Goal: Complete application form

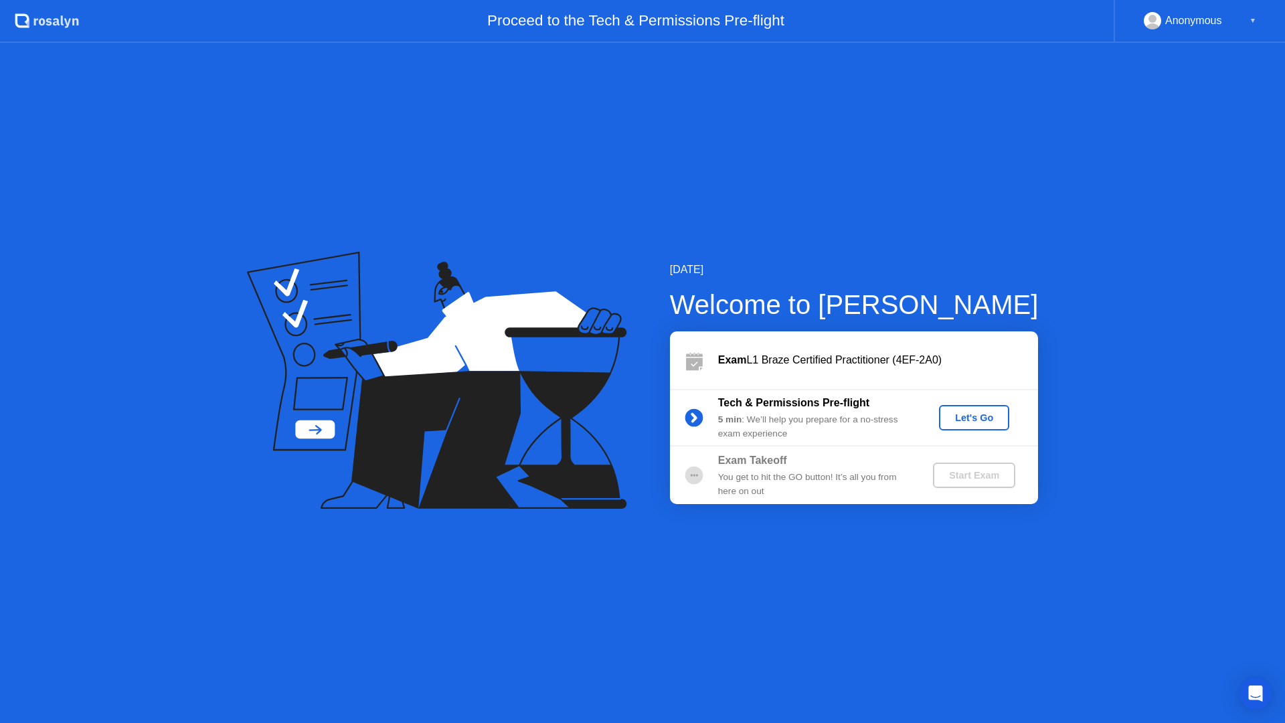
click at [985, 417] on div "Let's Go" at bounding box center [974, 417] width 60 height 11
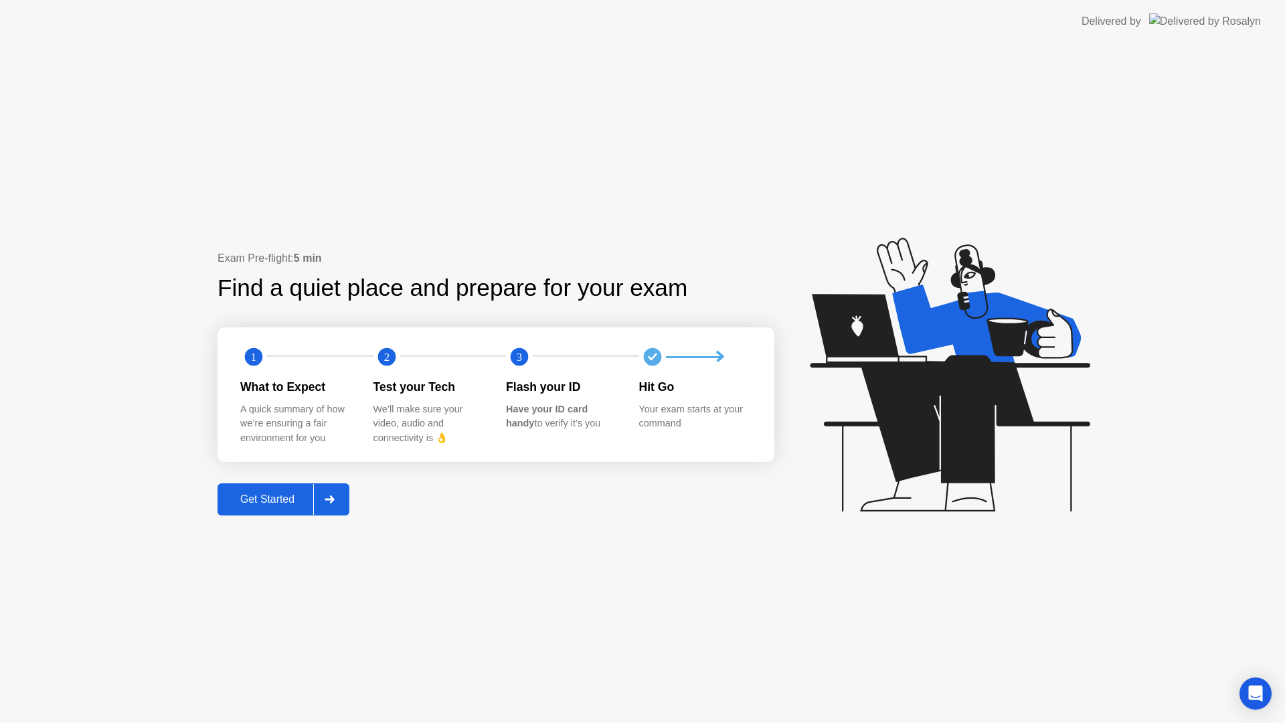
click at [260, 503] on div "Get Started" at bounding box center [268, 499] width 92 height 12
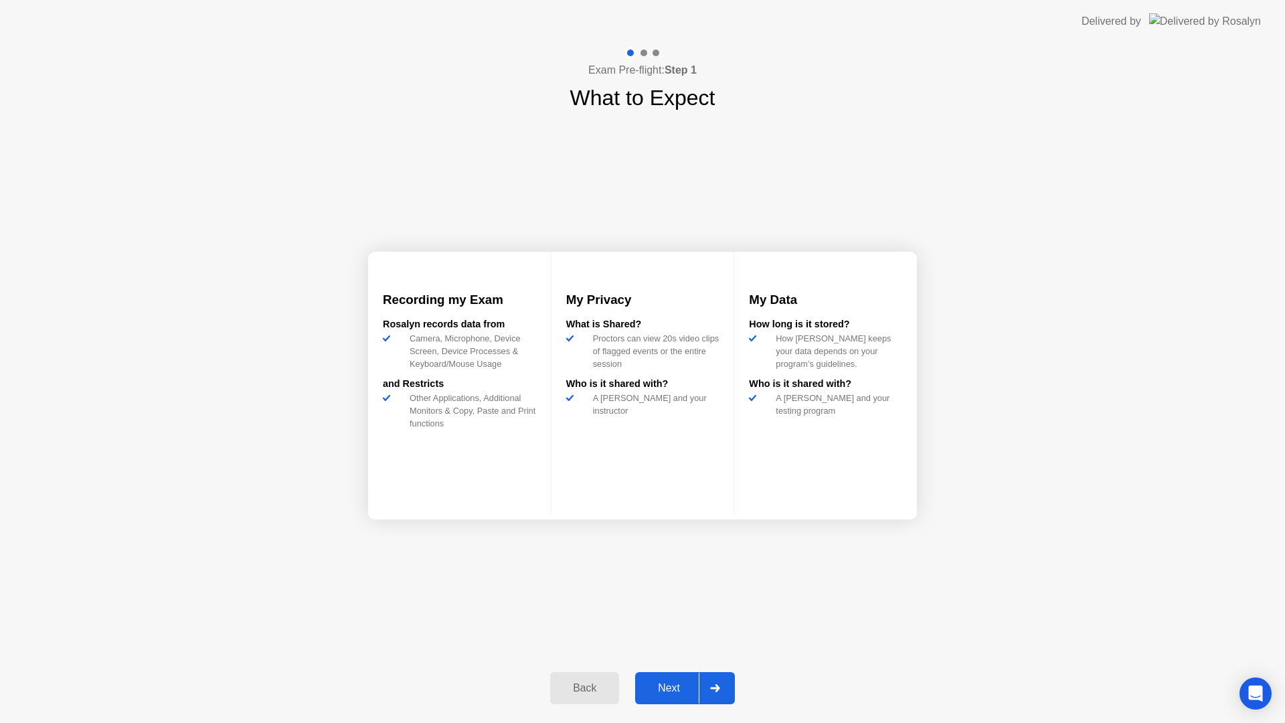
click at [668, 697] on button "Next" at bounding box center [685, 688] width 100 height 32
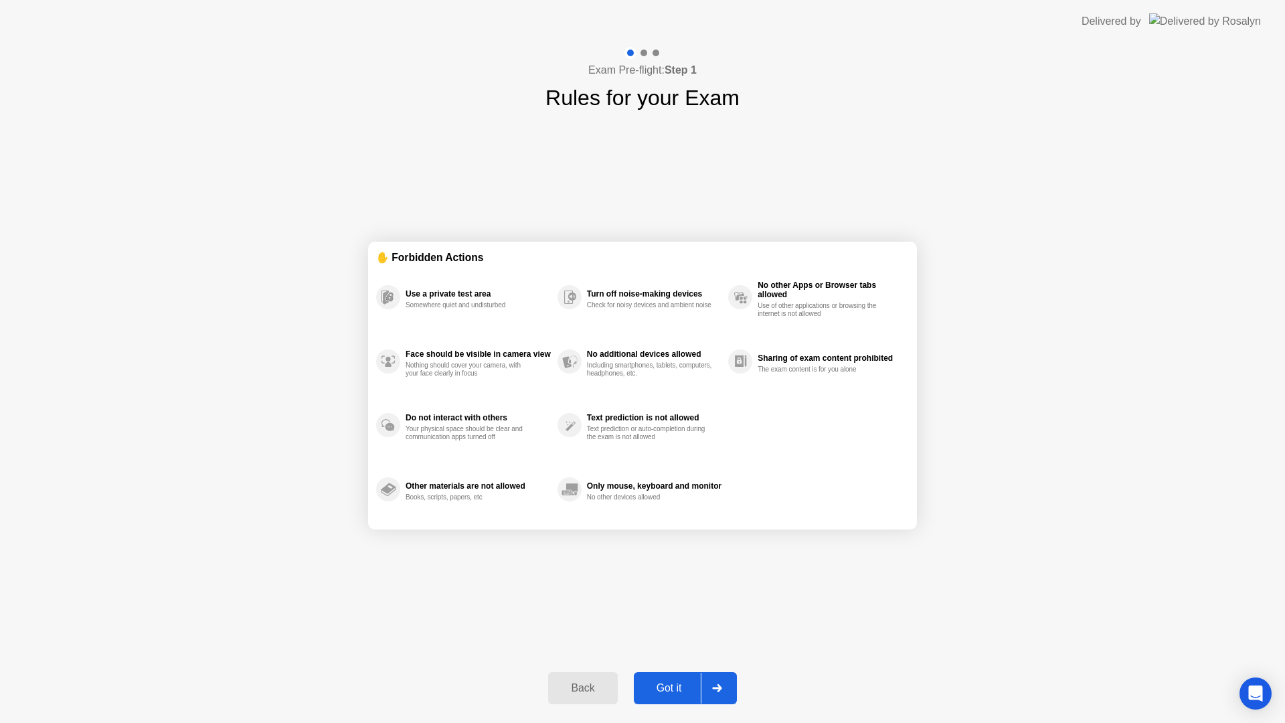
click at [668, 697] on button "Got it" at bounding box center [685, 688] width 103 height 32
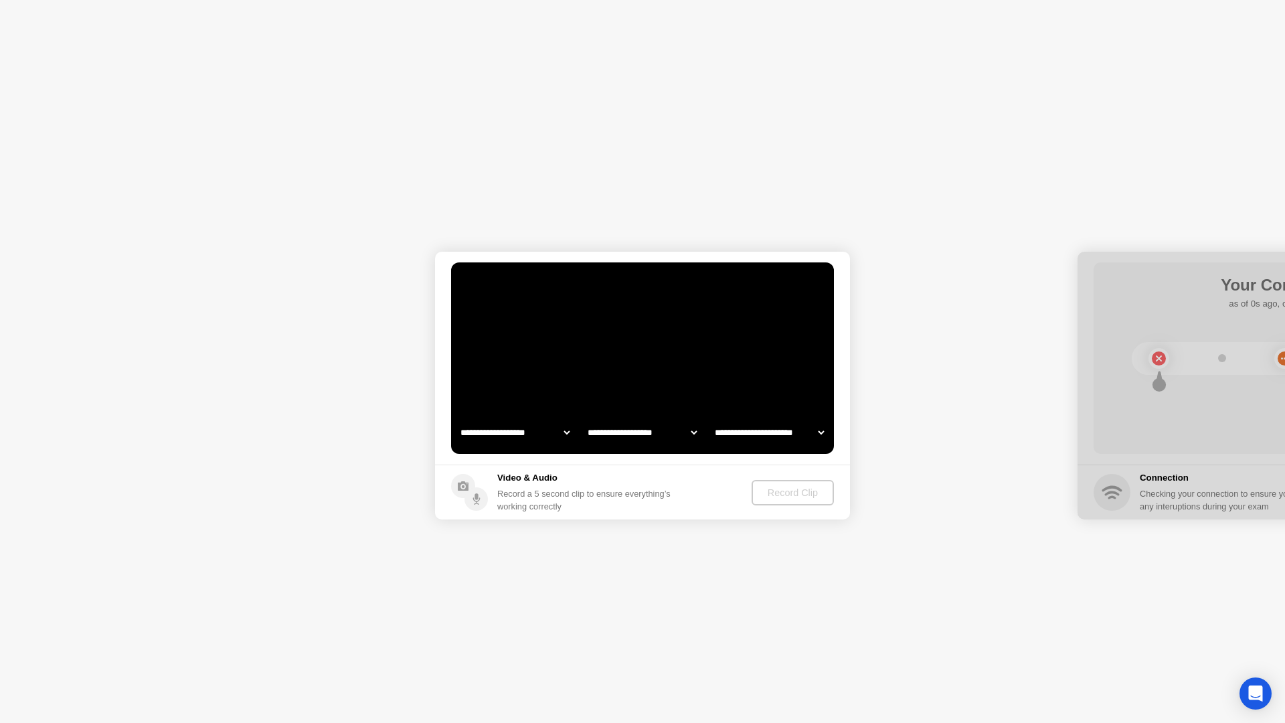
select select "**********"
select select "*******"
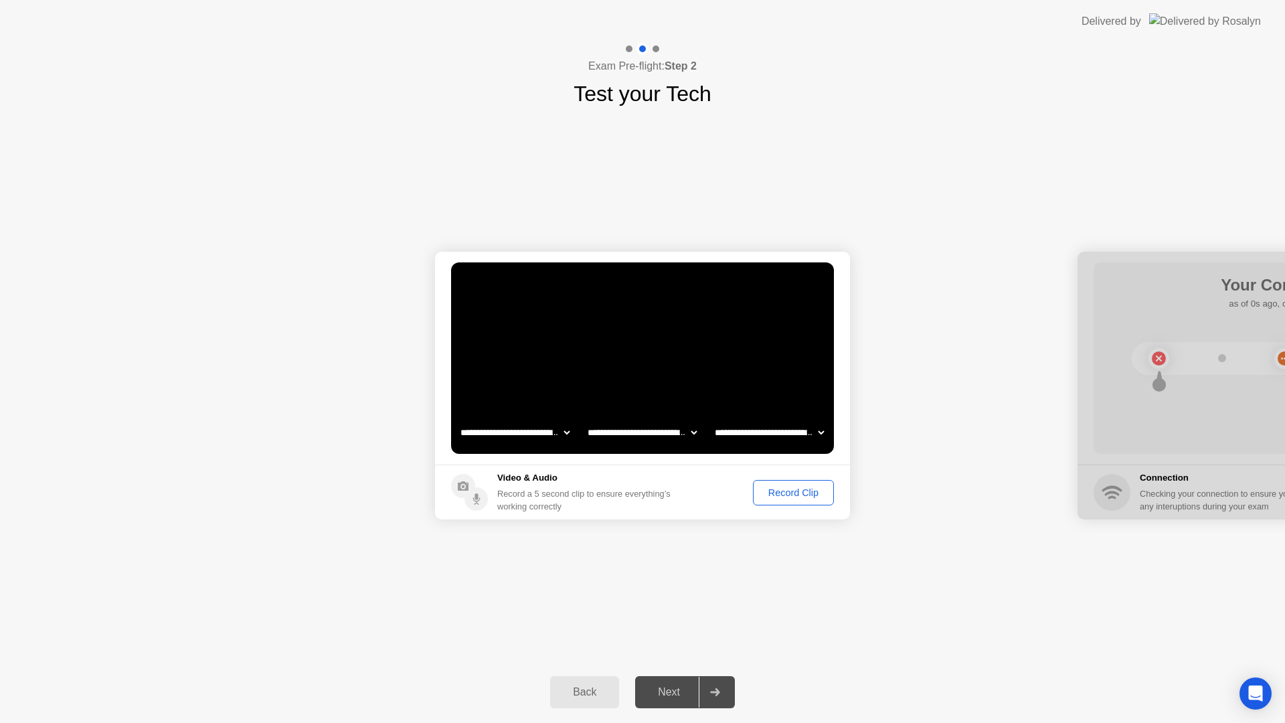
click at [668, 696] on div "Next" at bounding box center [669, 692] width 60 height 12
click at [779, 493] on div "Record Clip" at bounding box center [794, 492] width 72 height 11
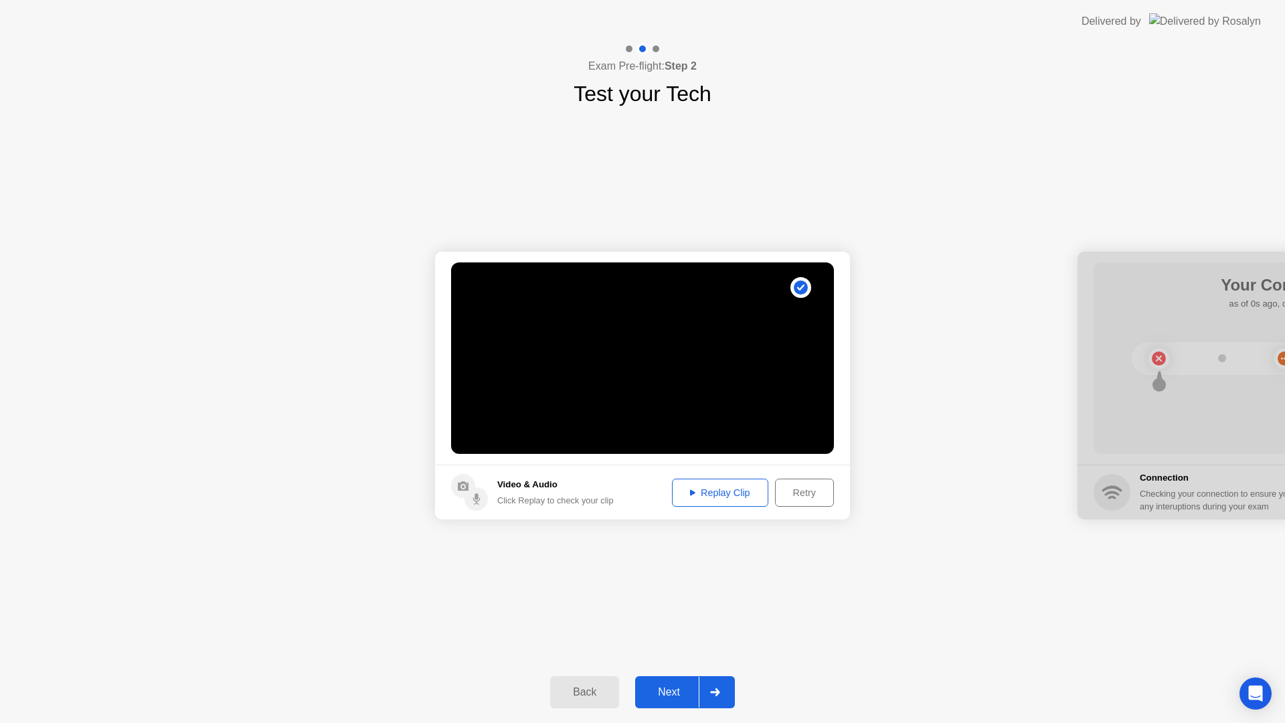
click at [659, 686] on div "Next" at bounding box center [669, 692] width 60 height 12
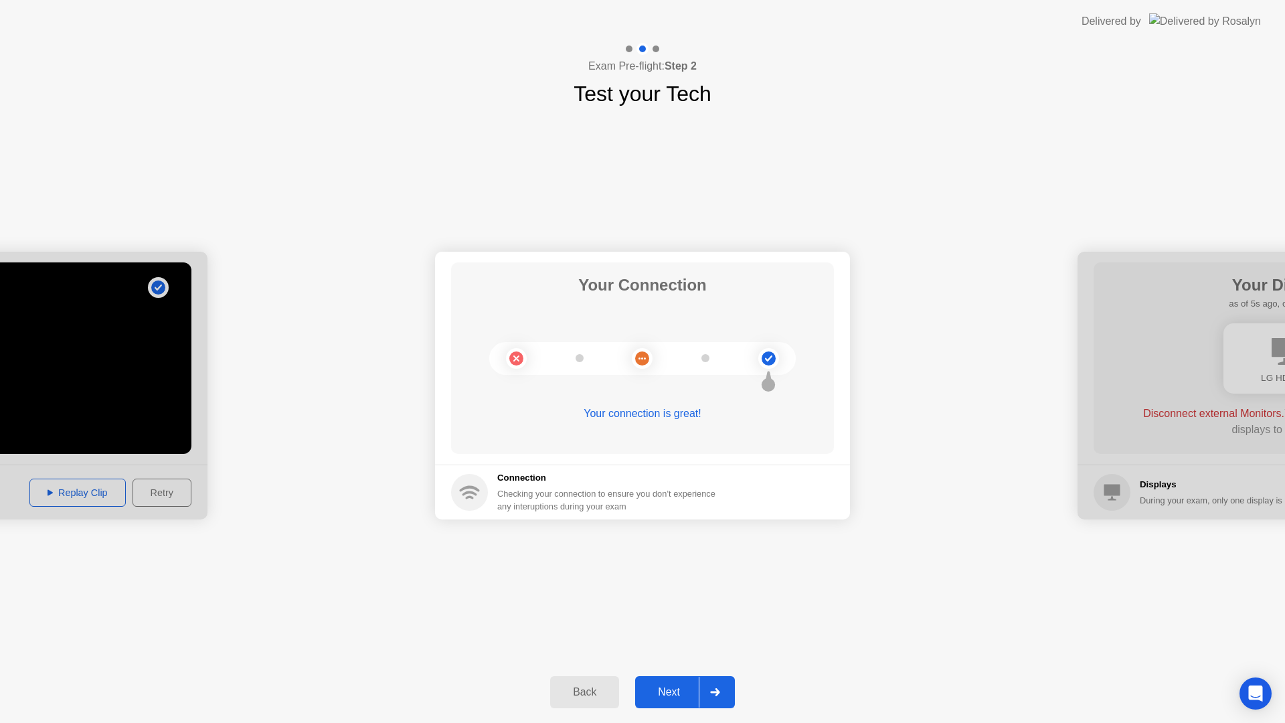
click at [656, 698] on div "Next" at bounding box center [669, 692] width 60 height 12
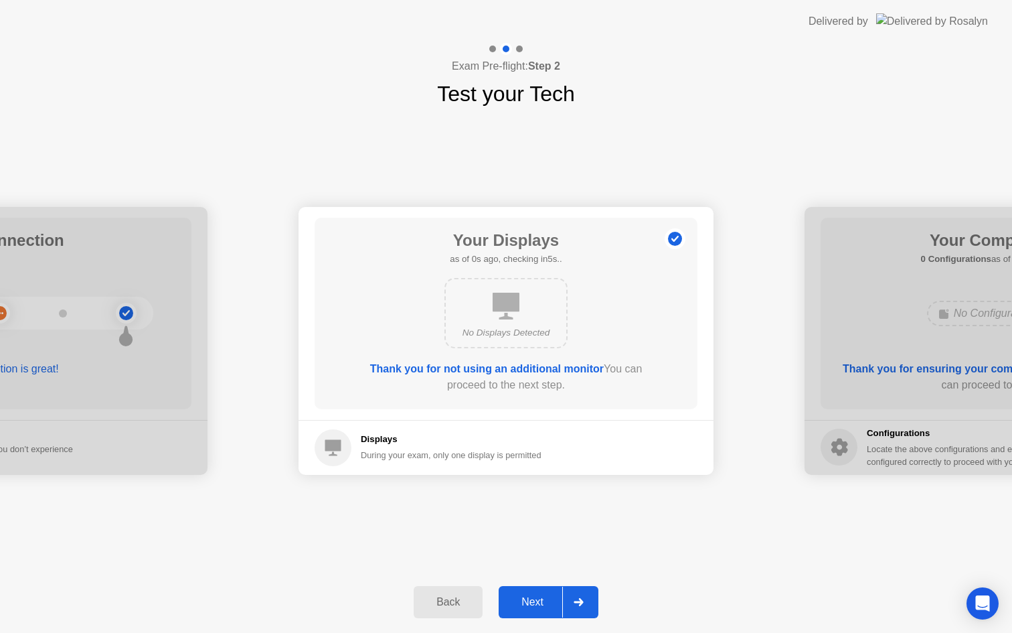
click at [531, 618] on div "Back Next" at bounding box center [506, 602] width 1012 height 62
click at [531, 608] on div "Next" at bounding box center [533, 602] width 60 height 12
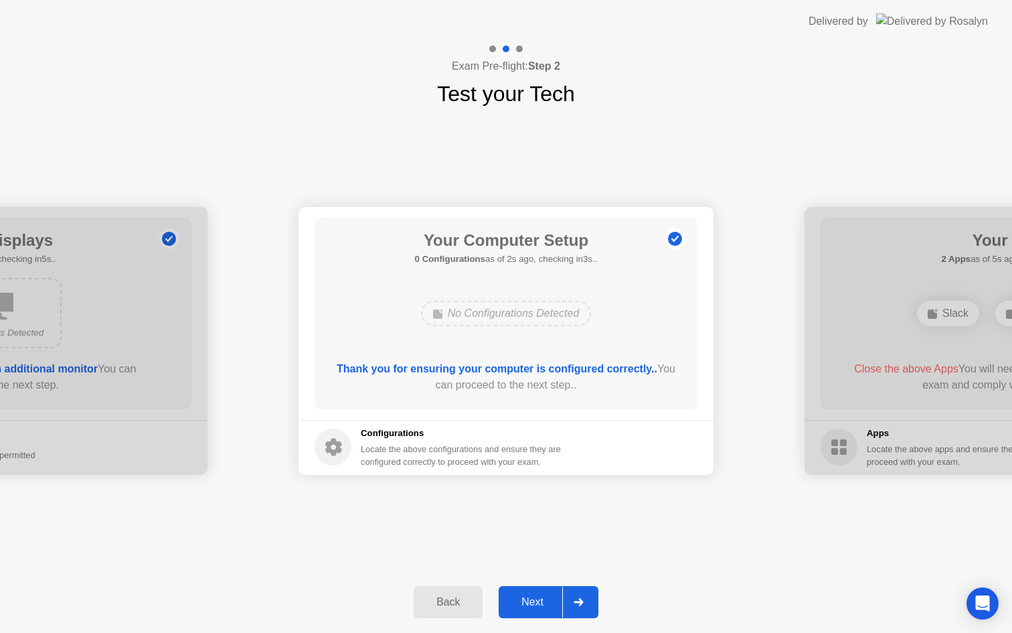
click at [531, 608] on div "Next" at bounding box center [533, 602] width 60 height 12
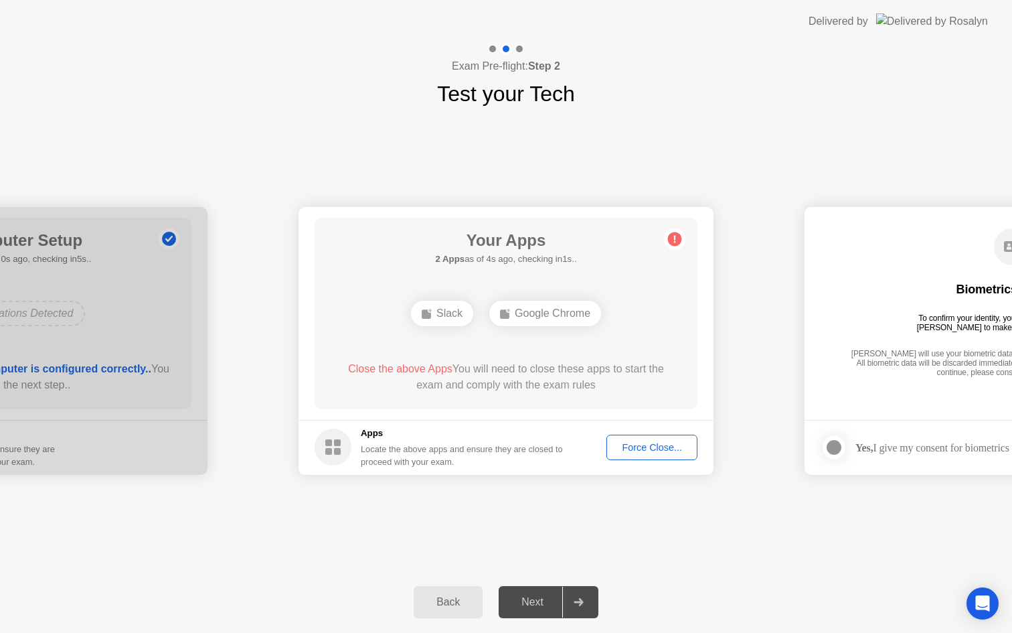
click at [642, 450] on div "Force Close..." at bounding box center [652, 447] width 82 height 11
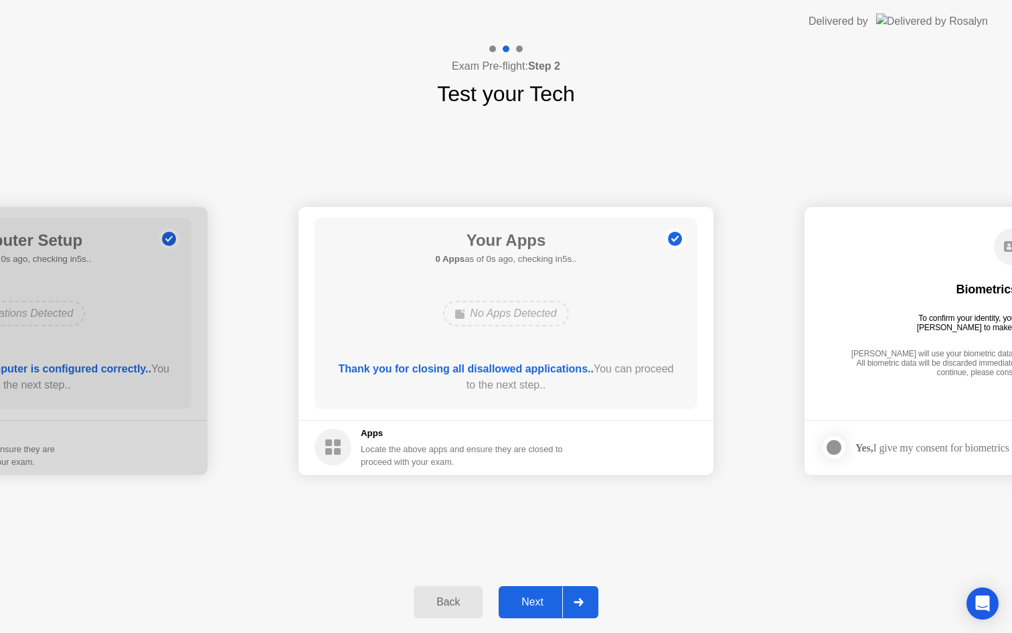
click at [536, 611] on button "Next" at bounding box center [549, 602] width 100 height 32
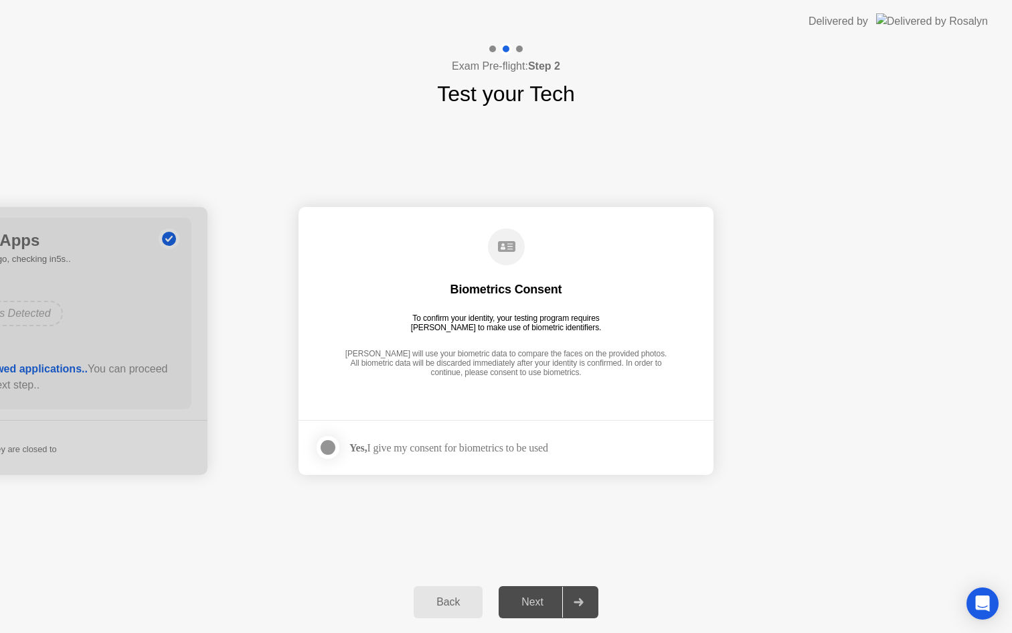
click at [482, 448] on div "Yes, I give my consent for biometrics to be used" at bounding box center [448, 447] width 199 height 13
click at [364, 452] on strong "Yes," at bounding box center [357, 447] width 17 height 11
click at [582, 605] on icon at bounding box center [579, 602] width 10 height 8
click at [544, 596] on div "Next" at bounding box center [533, 602] width 60 height 12
click at [441, 608] on div "Back" at bounding box center [448, 602] width 61 height 12
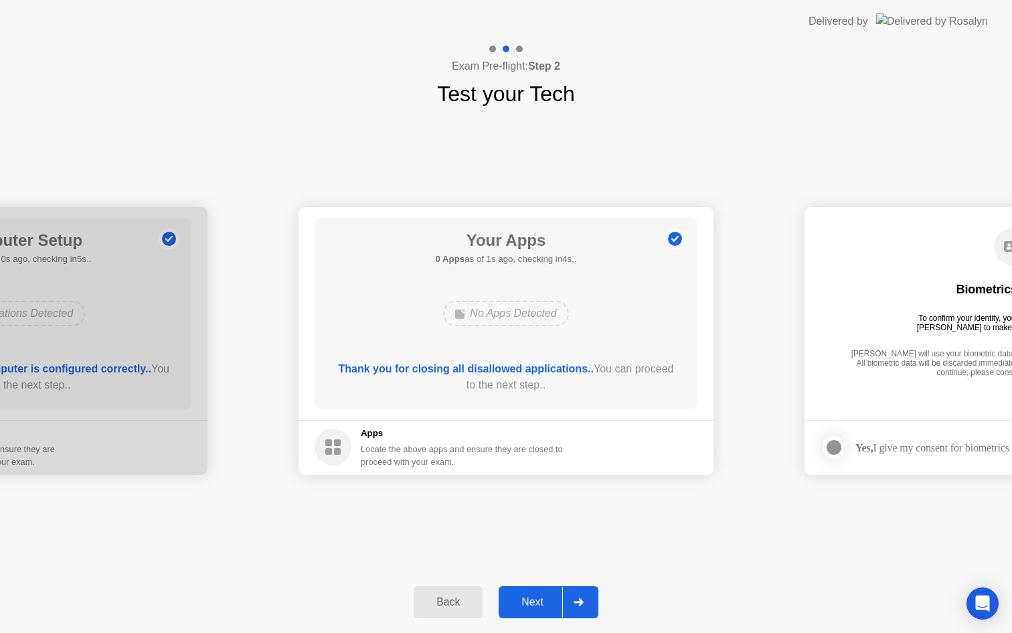
click at [529, 600] on div "Next" at bounding box center [533, 602] width 60 height 12
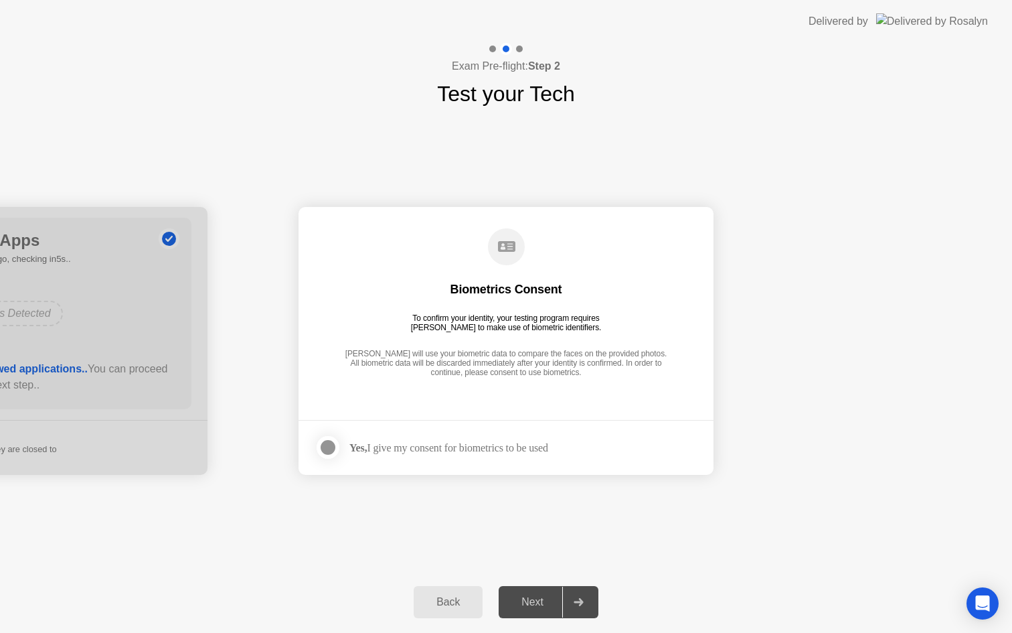
click at [529, 600] on div "Next" at bounding box center [533, 602] width 60 height 12
click at [495, 448] on div "Yes, I give my consent for biometrics to be used" at bounding box center [448, 447] width 199 height 13
click at [552, 600] on div "Next" at bounding box center [533, 602] width 60 height 12
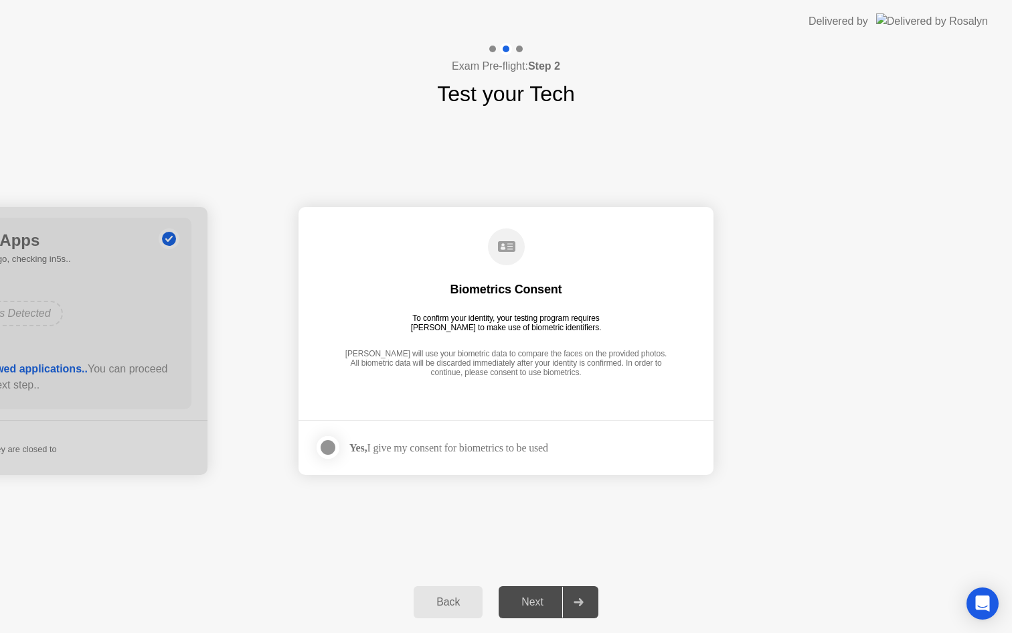
click at [552, 600] on div "Next" at bounding box center [533, 602] width 60 height 12
click at [493, 444] on div "Yes, I give my consent for biometrics to be used" at bounding box center [448, 447] width 199 height 13
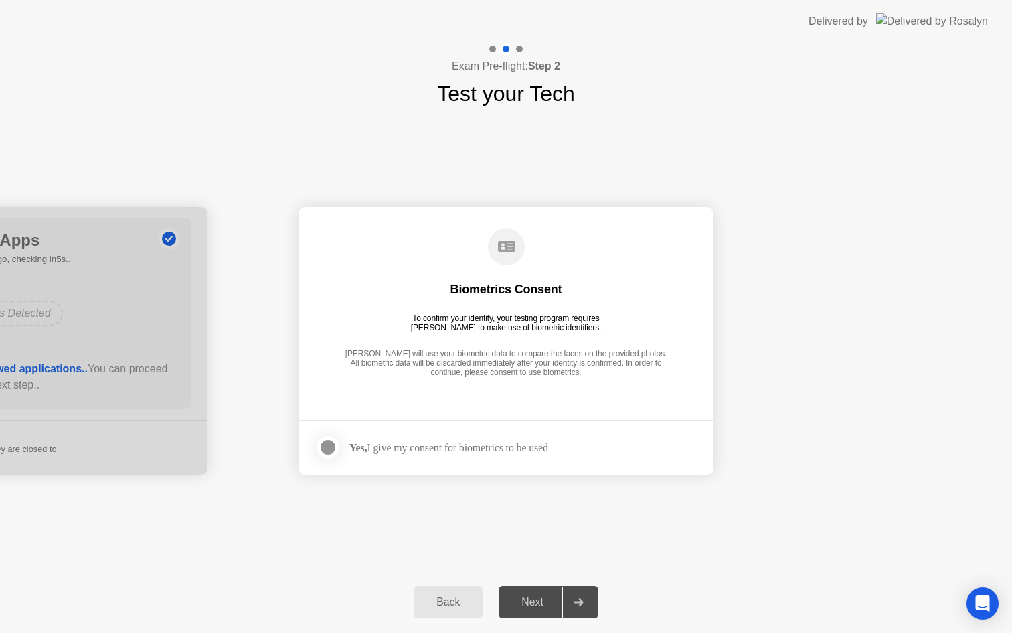
click at [493, 444] on div "Yes, I give my consent for biometrics to be used" at bounding box center [448, 447] width 199 height 13
click at [424, 610] on button "Back" at bounding box center [448, 602] width 69 height 32
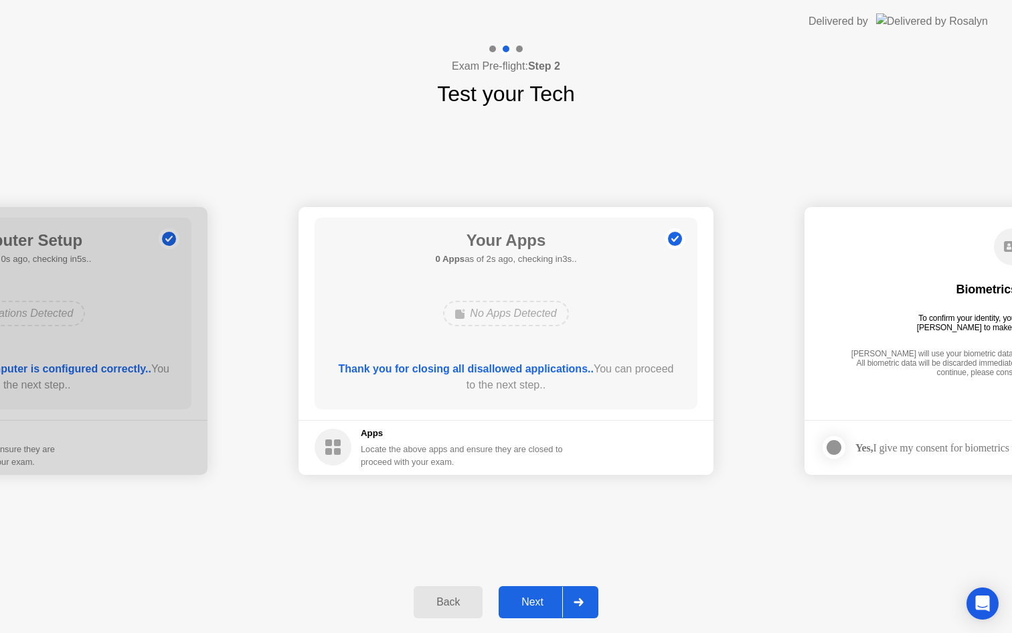
click at [586, 606] on div at bounding box center [578, 601] width 32 height 31
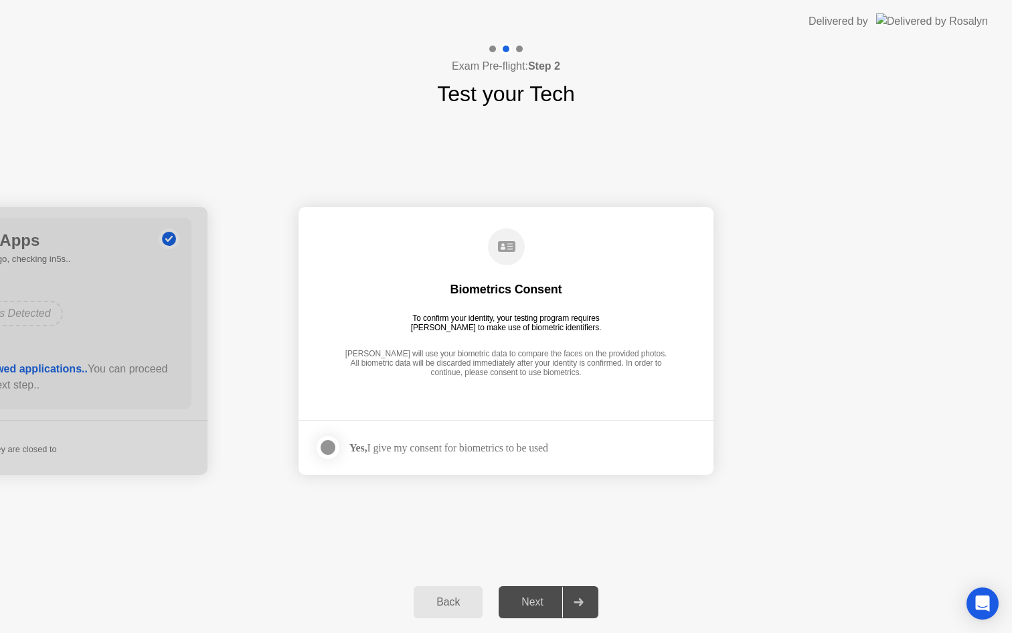
click at [576, 602] on icon at bounding box center [579, 602] width 10 height 8
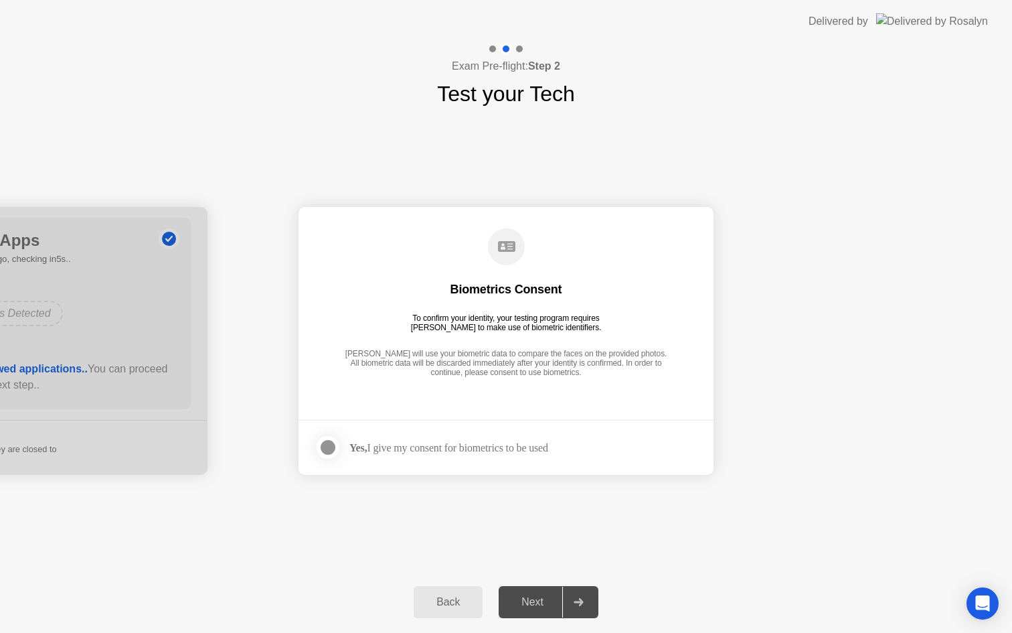
click at [576, 602] on icon at bounding box center [579, 602] width 10 height 8
click at [543, 232] on div "Biometrics Consent To confirm your identity, your testing program requires [PER…" at bounding box center [506, 304] width 383 height 172
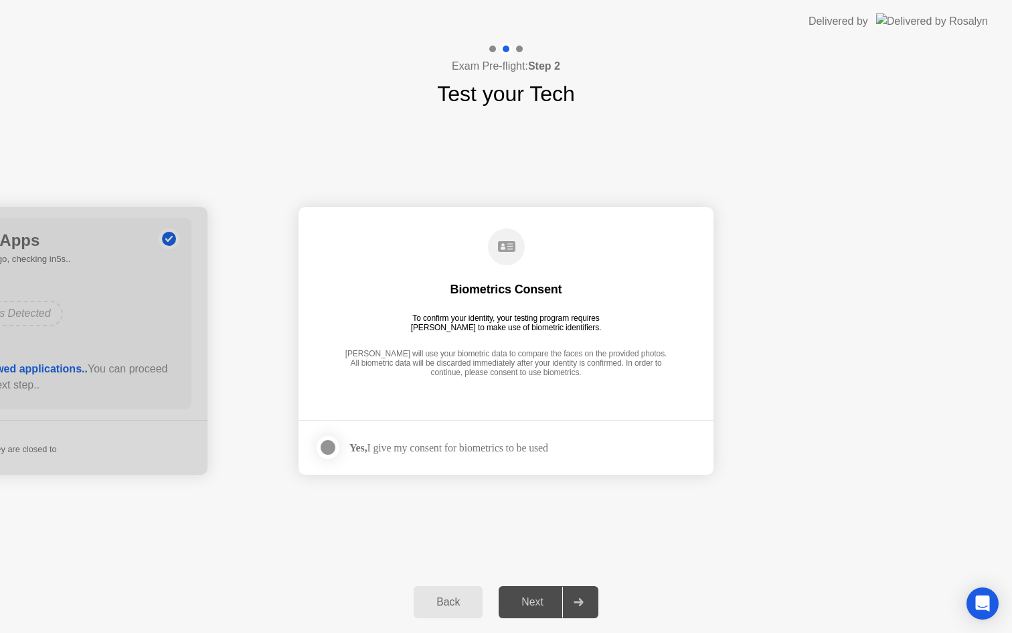
click at [543, 232] on div "Biometrics Consent To confirm your identity, your testing program requires [PER…" at bounding box center [506, 304] width 383 height 172
click at [980, 609] on icon "Open Intercom Messenger" at bounding box center [982, 602] width 17 height 17
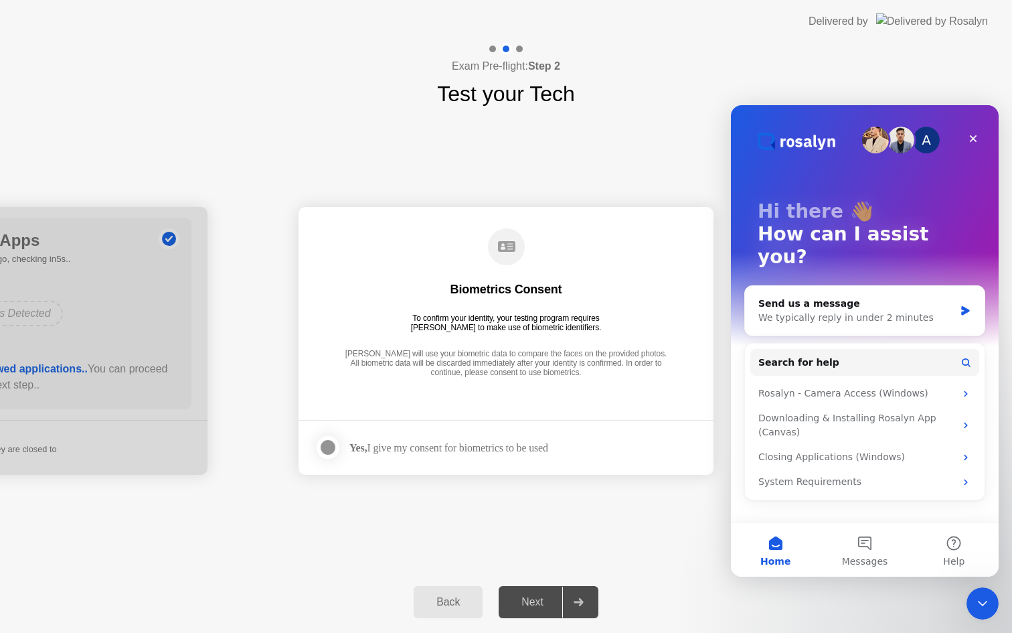
click at [704, 560] on div "**********" at bounding box center [506, 340] width 1012 height 461
click at [981, 588] on div "Close Intercom Messenger" at bounding box center [981, 601] width 32 height 32
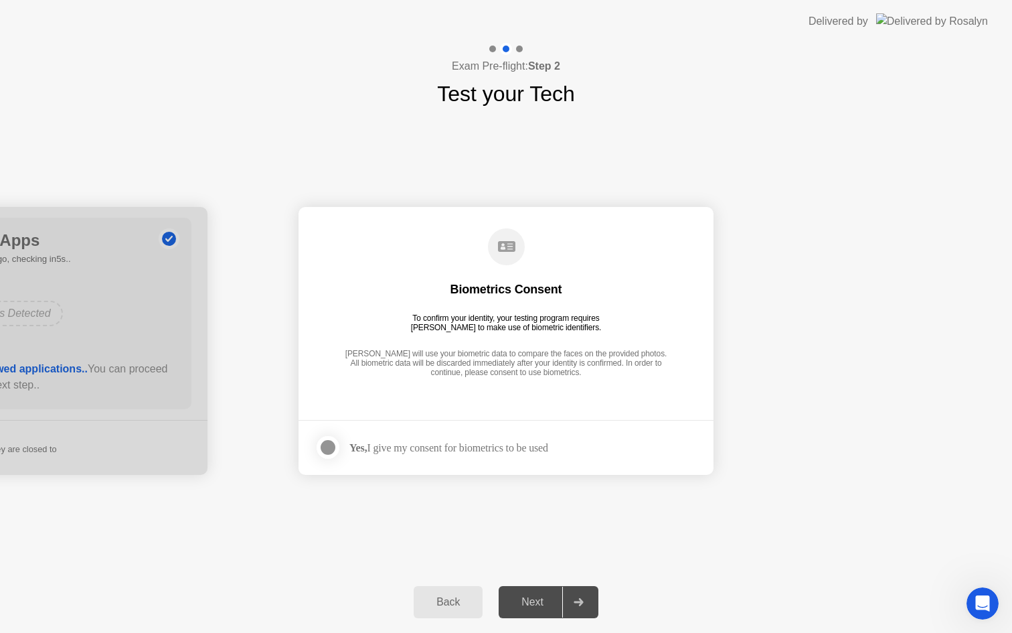
click at [511, 618] on div "Back Next" at bounding box center [506, 602] width 1012 height 62
click at [428, 604] on div "Back" at bounding box center [448, 602] width 61 height 12
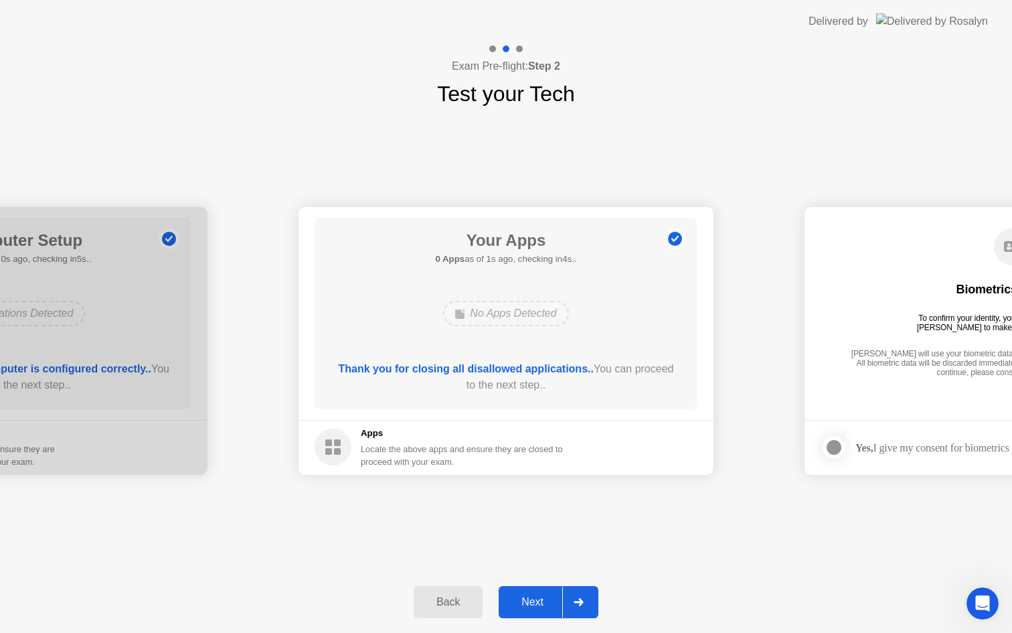
click at [425, 596] on div "Back" at bounding box center [448, 602] width 61 height 12
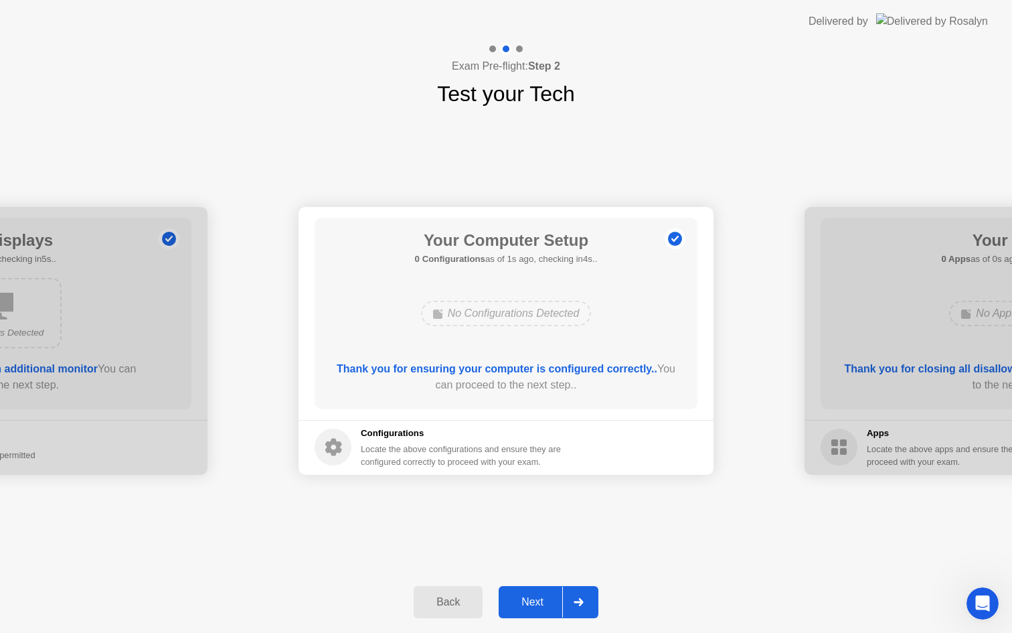
click at [547, 612] on button "Next" at bounding box center [549, 602] width 100 height 32
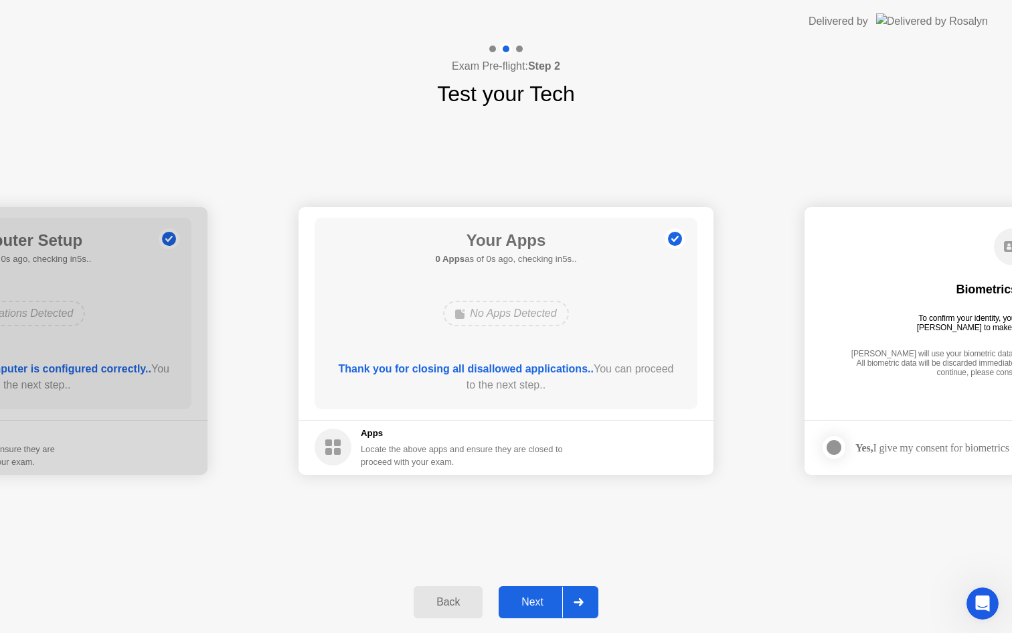
click at [547, 612] on button "Next" at bounding box center [549, 602] width 100 height 32
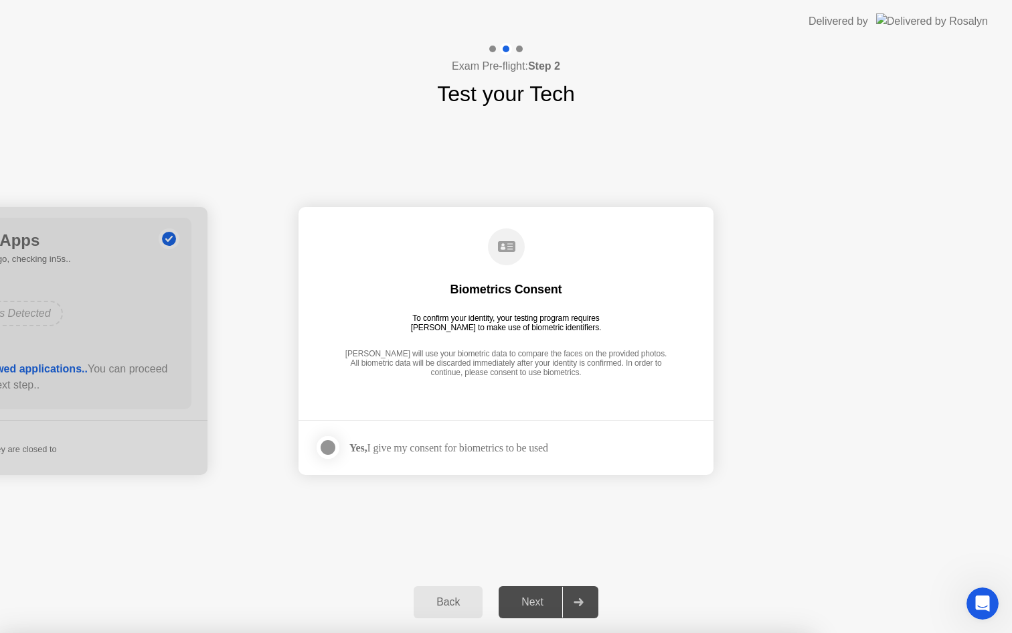
click at [348, 307] on div "Biometrics Consent To confirm your identity, your testing program requires [PER…" at bounding box center [506, 304] width 383 height 172
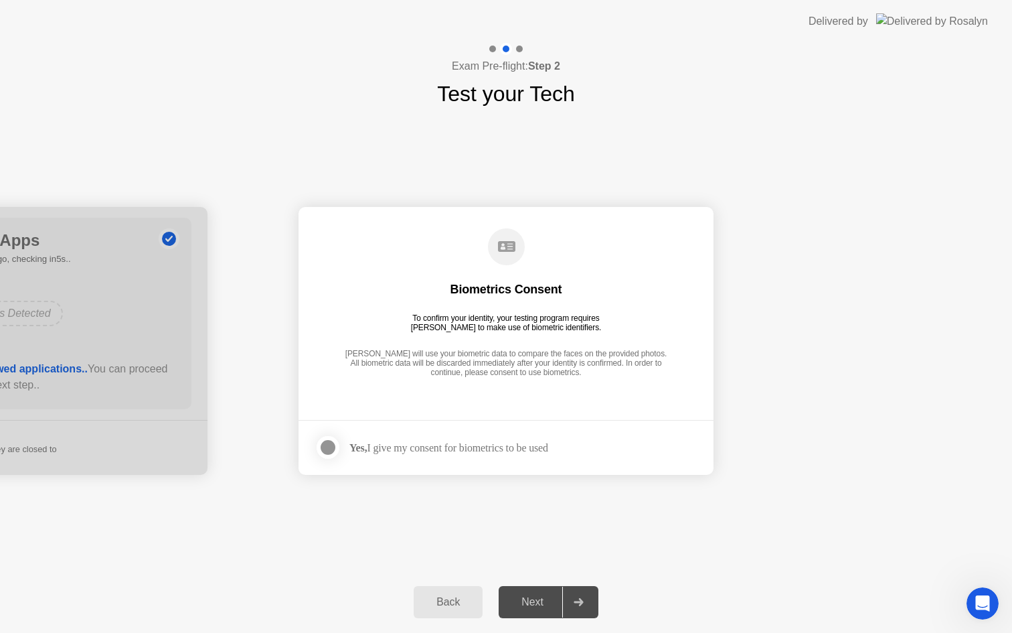
click at [348, 307] on div "Biometrics Consent To confirm your identity, your testing program requires [PER…" at bounding box center [506, 304] width 383 height 172
